Goal: Browse casually

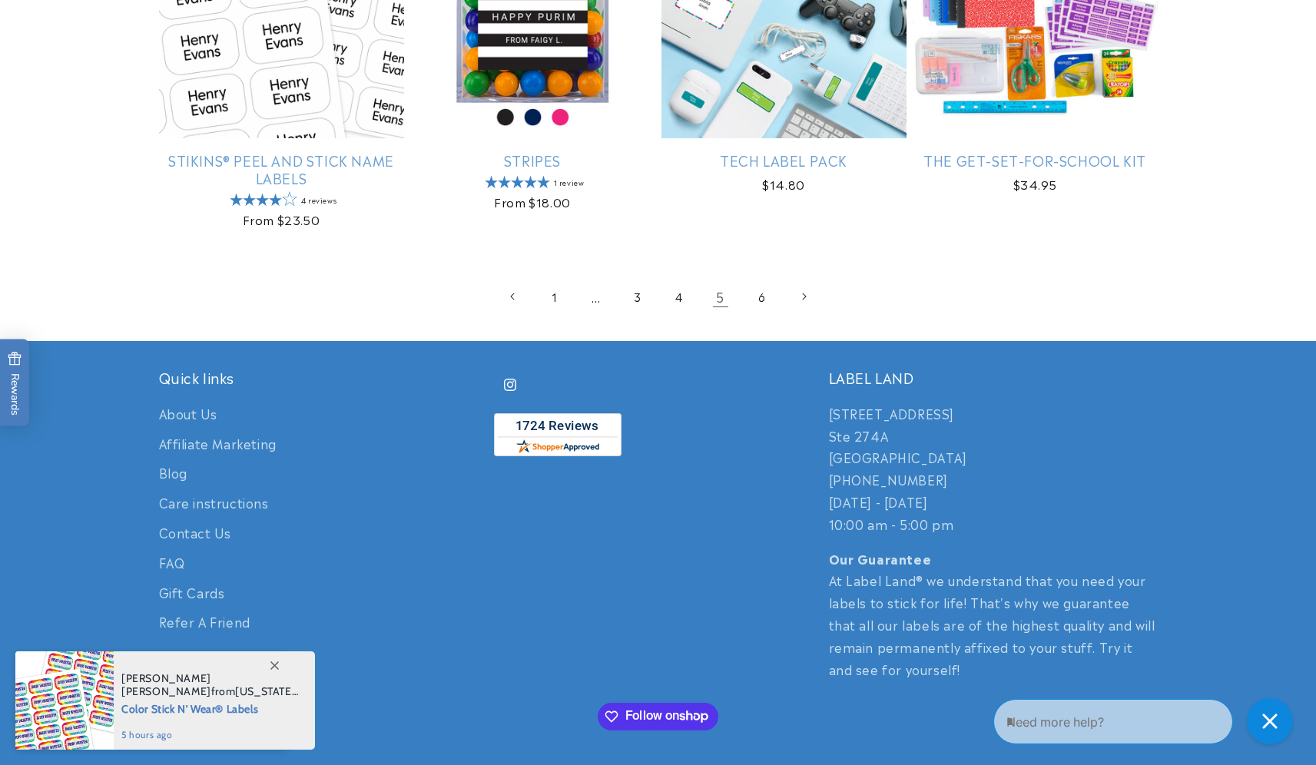
scroll to position [3258, 0]
